Goal: Navigation & Orientation: Go to known website

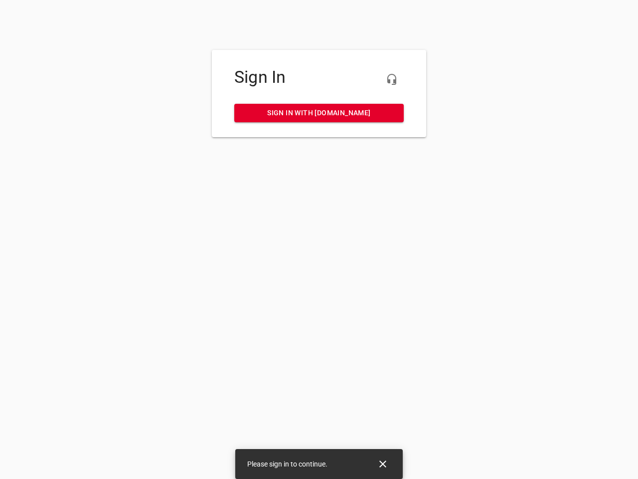
click at [392, 79] on icon "button" at bounding box center [392, 79] width 12 height 12
click at [383, 464] on icon "Close" at bounding box center [383, 463] width 7 height 7
